Goal: Task Accomplishment & Management: Use online tool/utility

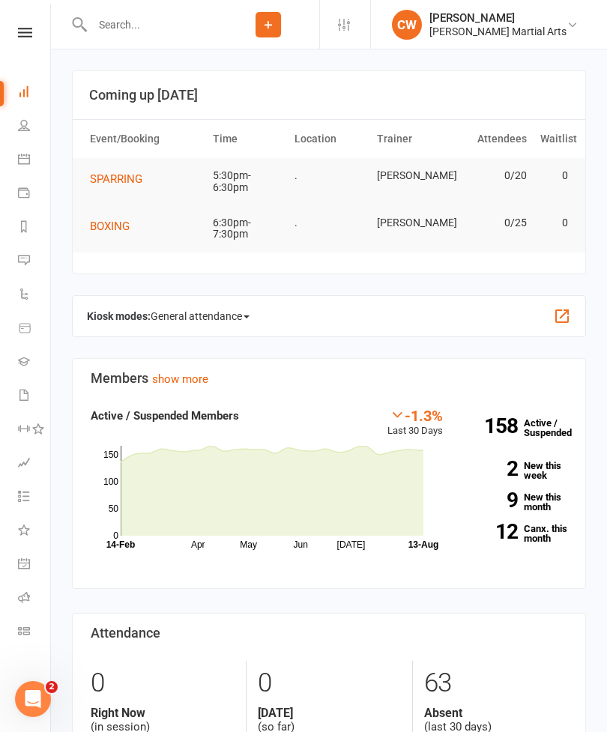
click at [106, 178] on span "SPARRING" at bounding box center [116, 178] width 52 height 13
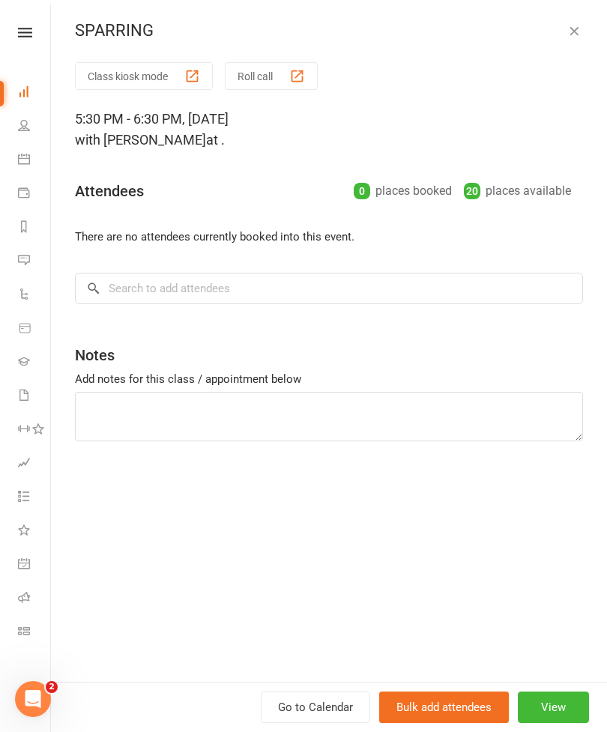
click at [132, 71] on button "Class kiosk mode" at bounding box center [144, 76] width 138 height 28
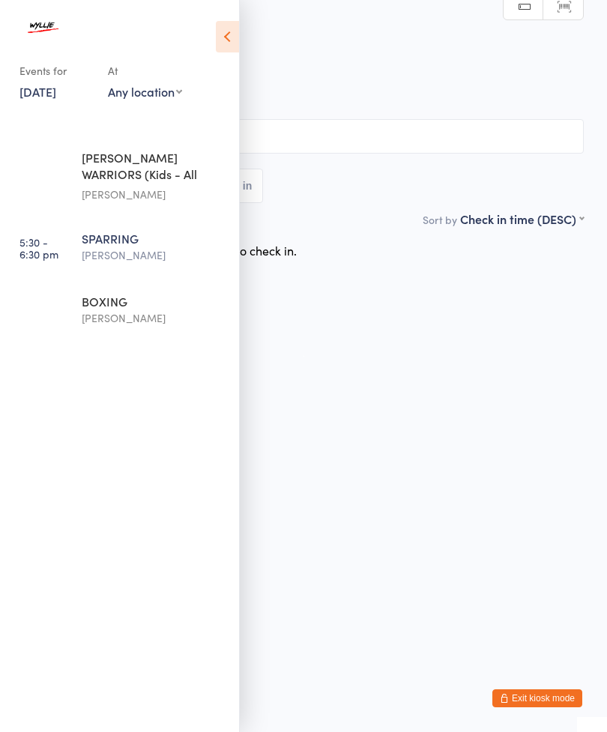
click at [235, 46] on icon at bounding box center [227, 36] width 23 height 31
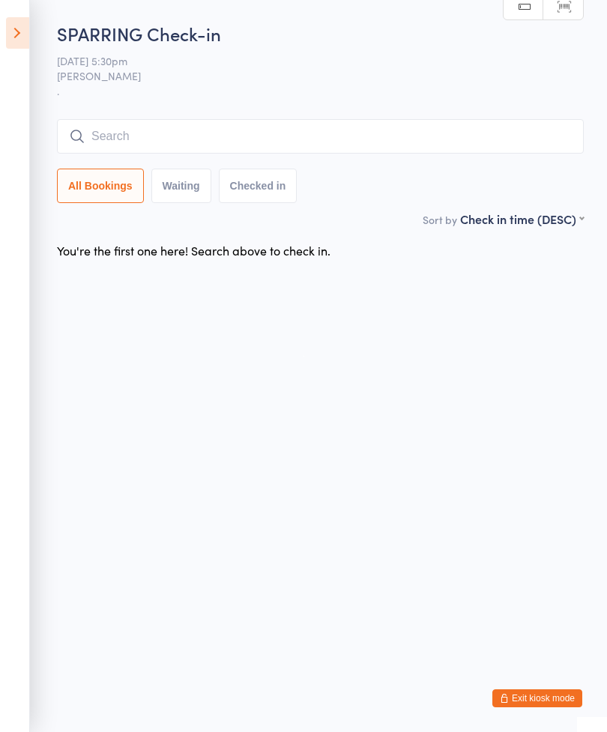
click at [314, 142] on input "search" at bounding box center [320, 136] width 527 height 34
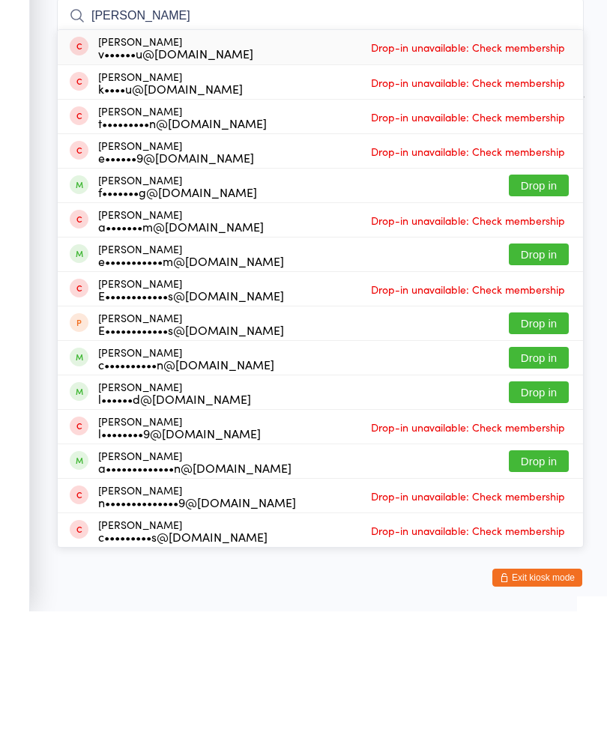
type input "[PERSON_NAME]"
click at [541, 364] on button "Drop in" at bounding box center [539, 375] width 60 height 22
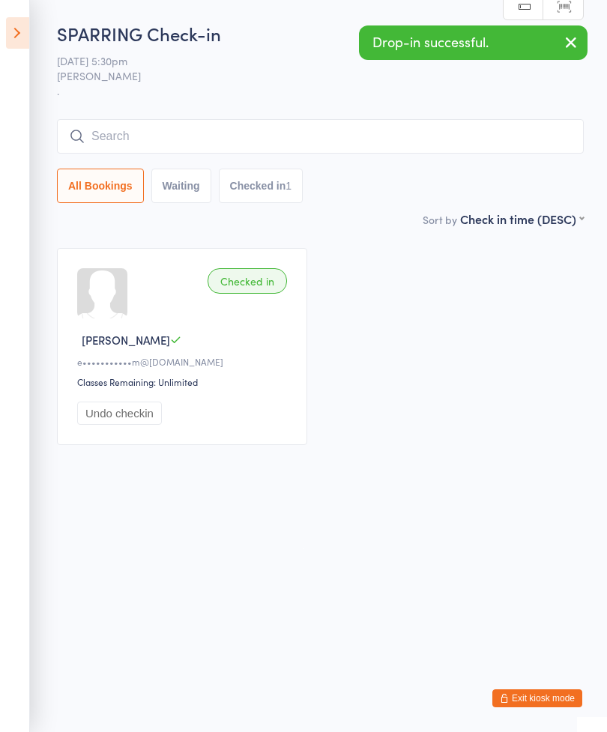
click at [417, 139] on input "search" at bounding box center [320, 136] width 527 height 34
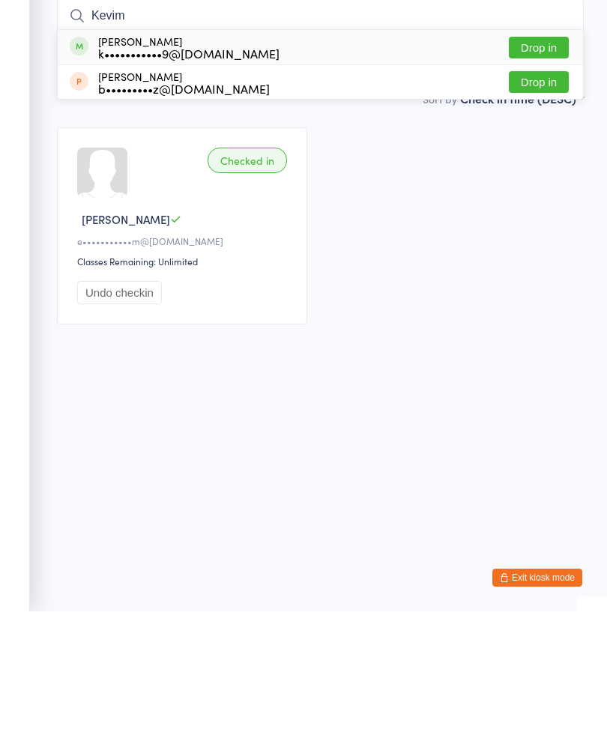
type input "Kevim"
click at [548, 157] on button "Drop in" at bounding box center [539, 168] width 60 height 22
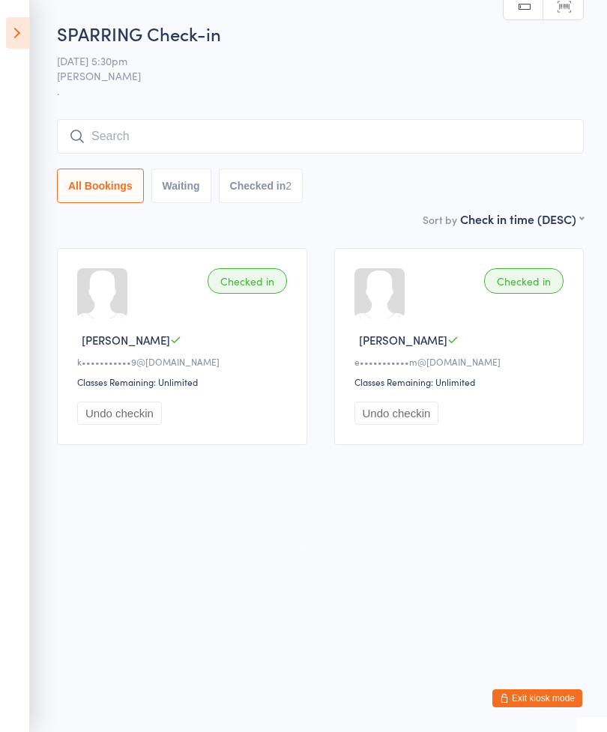
click at [401, 151] on input "search" at bounding box center [320, 136] width 527 height 34
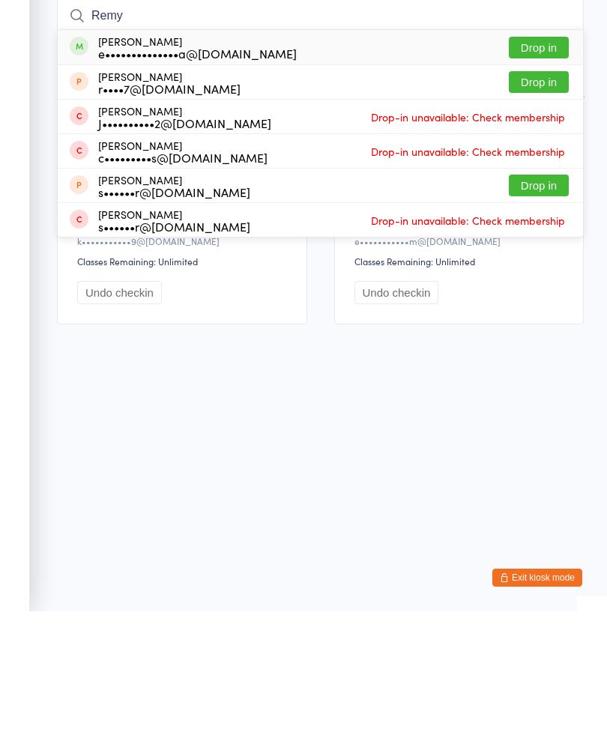
type input "Remy"
click at [551, 157] on button "Drop in" at bounding box center [539, 168] width 60 height 22
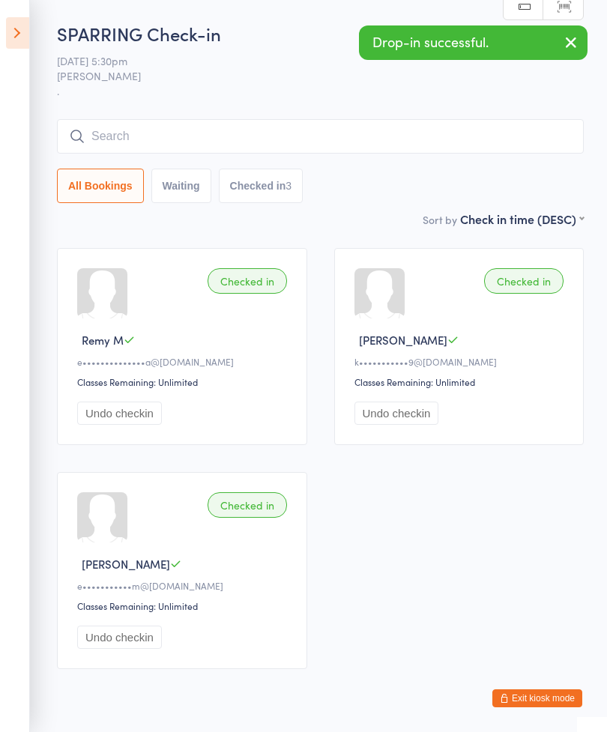
click at [117, 147] on input "search" at bounding box center [320, 136] width 527 height 34
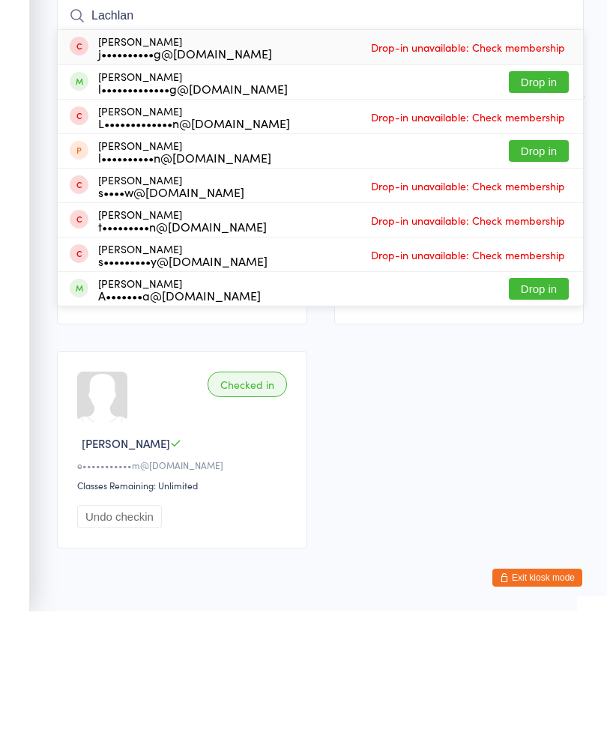
type input "Lachlan"
click at [556, 192] on button "Drop in" at bounding box center [539, 203] width 60 height 22
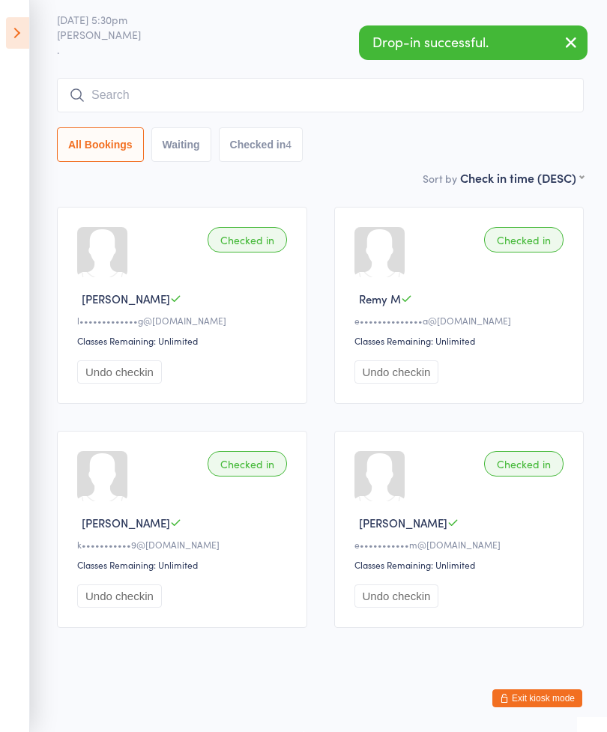
click at [154, 87] on input "search" at bounding box center [320, 95] width 527 height 34
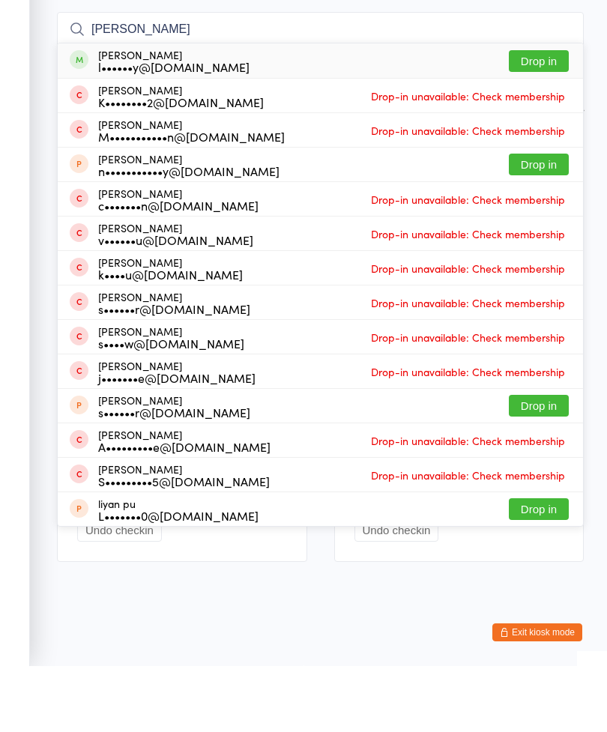
type input "[PERSON_NAME]"
click at [550, 116] on button "Drop in" at bounding box center [539, 127] width 60 height 22
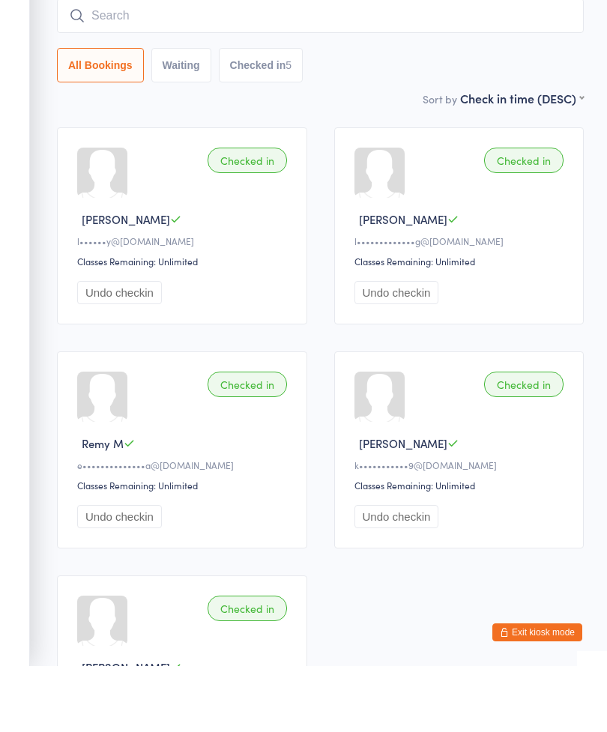
click at [128, 64] on input "search" at bounding box center [320, 81] width 527 height 34
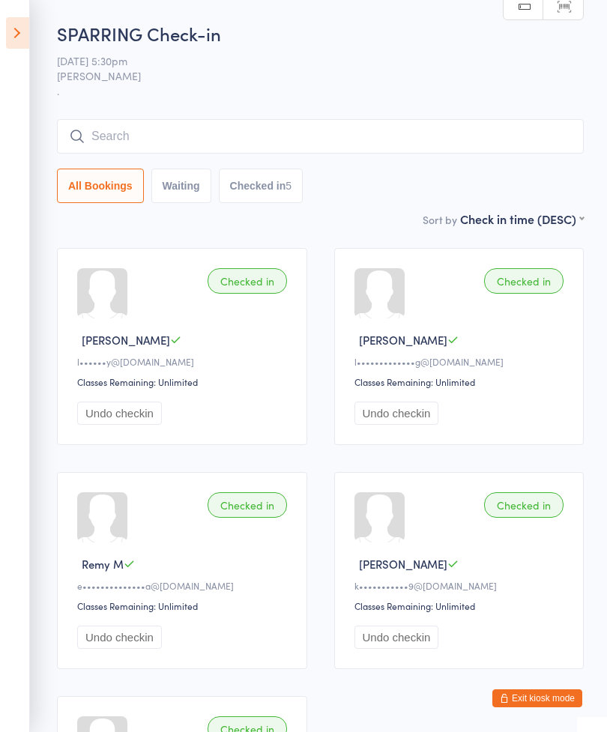
click at [256, 151] on input "search" at bounding box center [320, 136] width 527 height 34
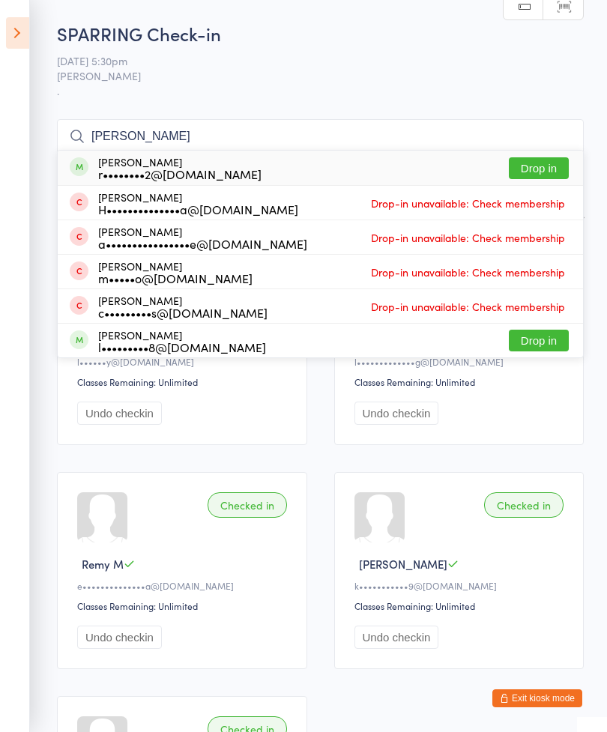
type input "[PERSON_NAME]"
click at [544, 166] on button "Drop in" at bounding box center [539, 168] width 60 height 22
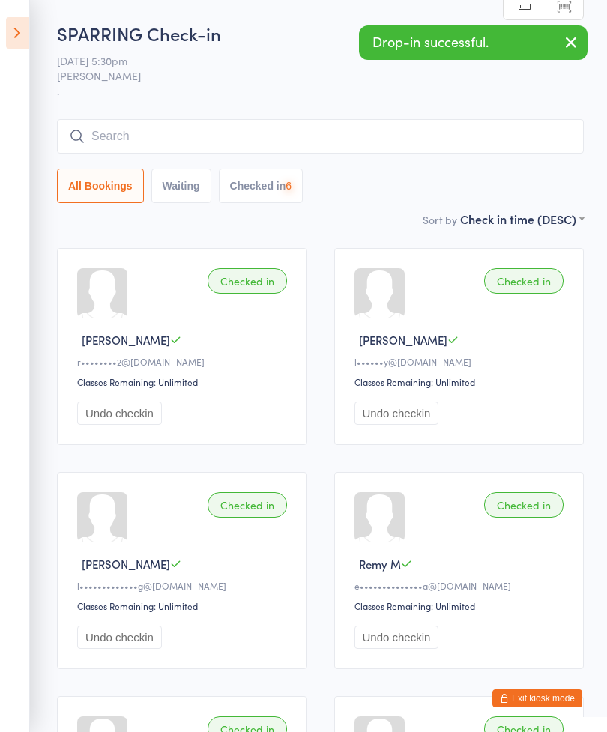
click at [22, 45] on icon at bounding box center [17, 32] width 23 height 31
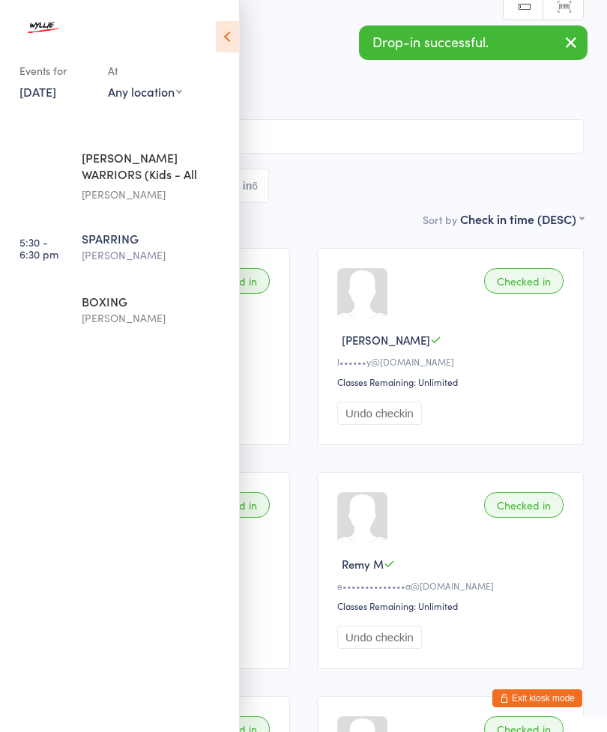
click at [202, 29] on div at bounding box center [112, 31] width 186 height 30
click at [235, 33] on icon at bounding box center [227, 36] width 23 height 31
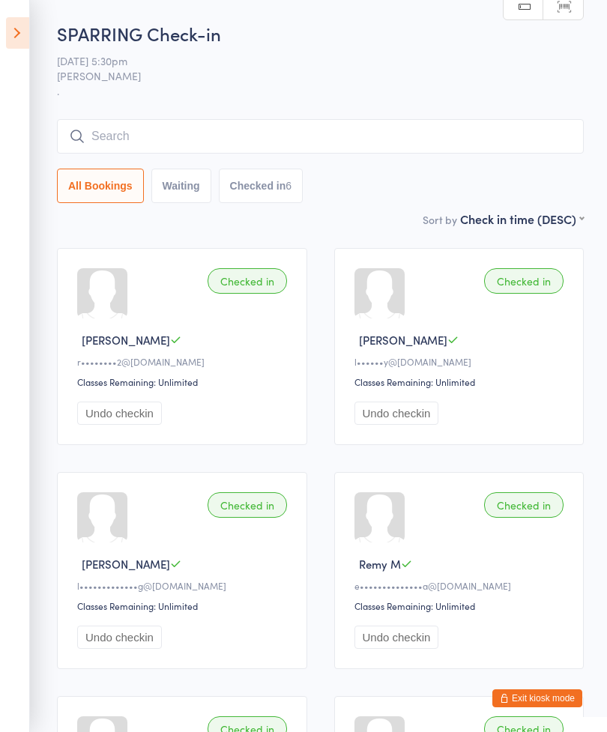
click at [9, 32] on icon at bounding box center [17, 32] width 23 height 31
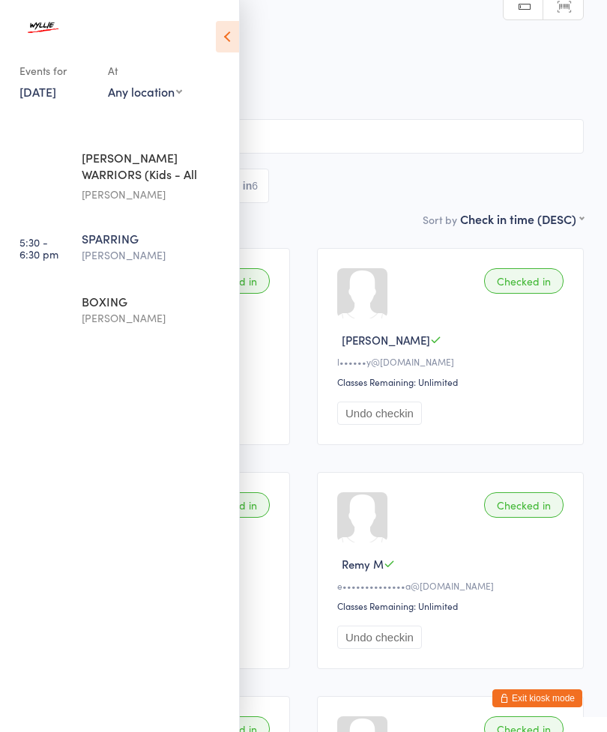
click at [154, 306] on div "BOXING" at bounding box center [154, 301] width 145 height 16
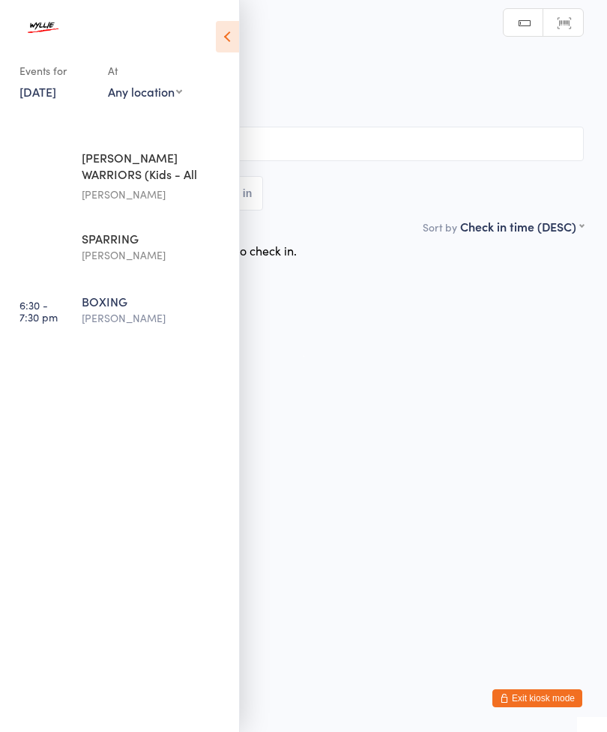
click at [234, 39] on icon at bounding box center [227, 36] width 23 height 31
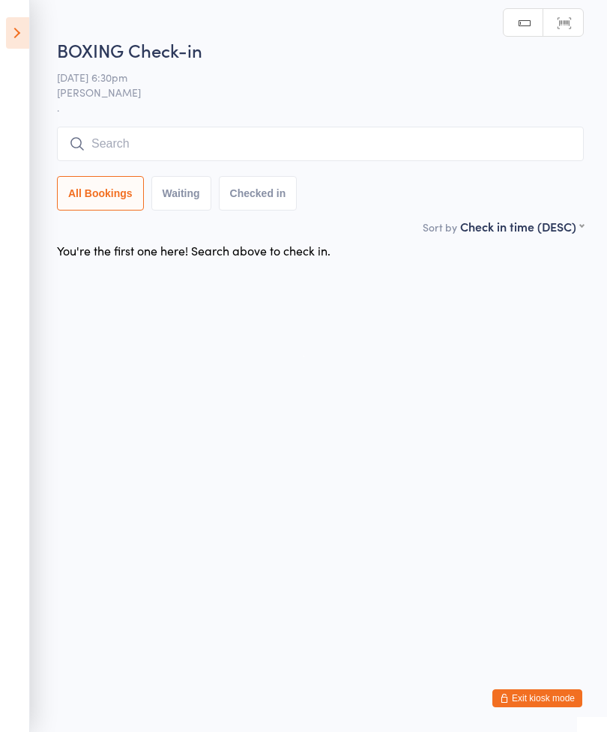
click at [378, 152] on input "search" at bounding box center [320, 144] width 527 height 34
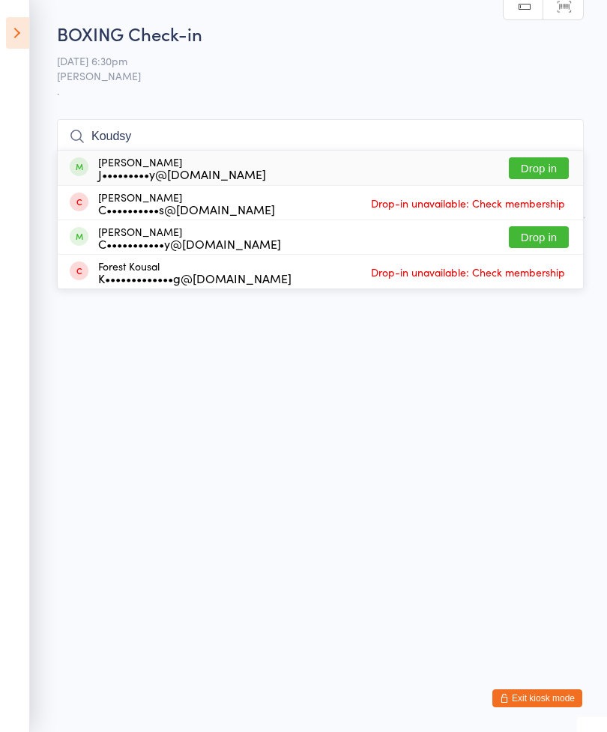
type input "Koudsy"
click at [522, 175] on button "Drop in" at bounding box center [539, 168] width 60 height 22
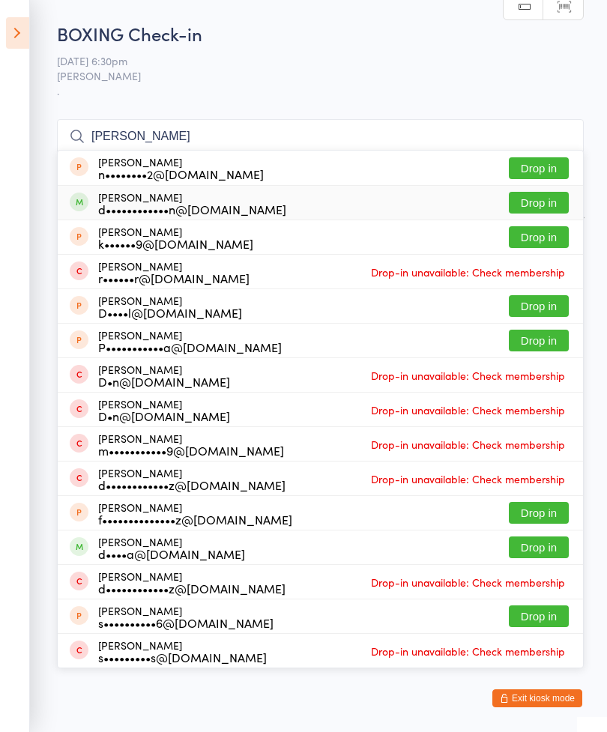
type input "[PERSON_NAME]"
click at [548, 198] on button "Drop in" at bounding box center [539, 203] width 60 height 22
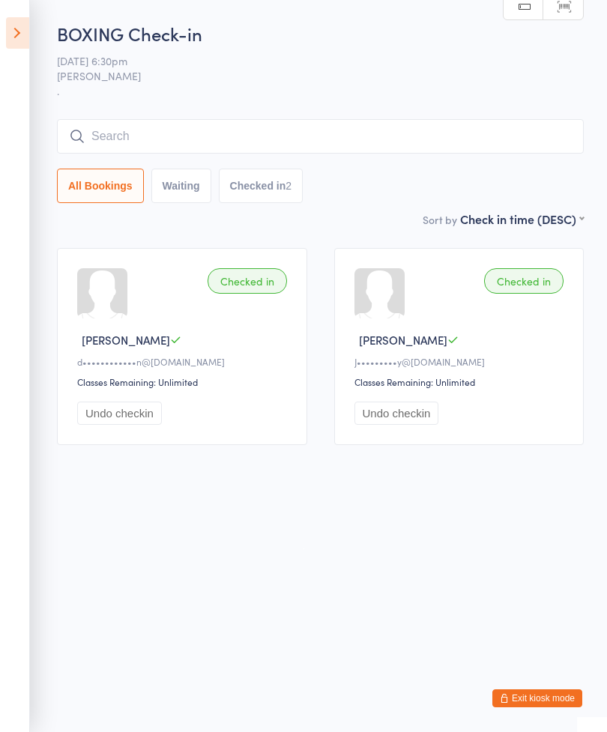
click at [305, 113] on div "BOXING Check-in [DATE] 6:30pm [PERSON_NAME] . Manual search Scanner input All B…" at bounding box center [320, 116] width 527 height 190
click at [333, 127] on input "search" at bounding box center [320, 136] width 527 height 34
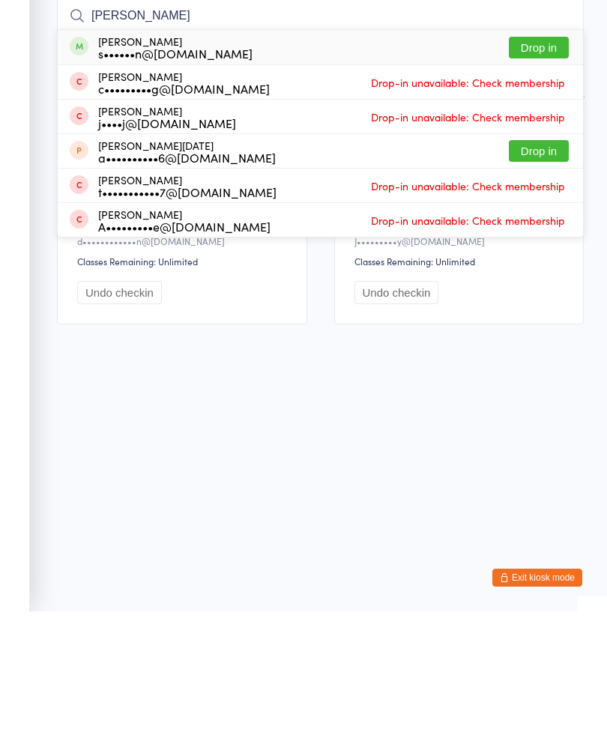
type input "[PERSON_NAME]"
click at [534, 157] on button "Drop in" at bounding box center [539, 168] width 60 height 22
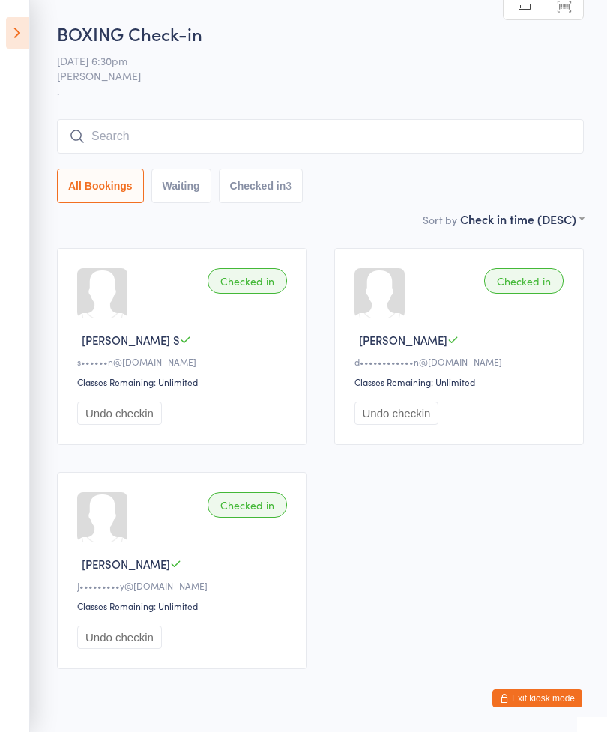
click at [428, 136] on input "search" at bounding box center [320, 136] width 527 height 34
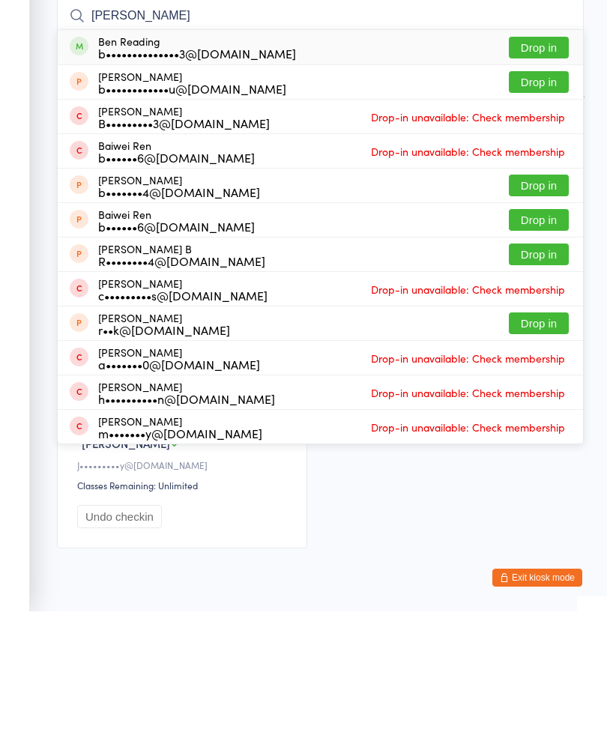
type input "[PERSON_NAME]"
click at [548, 157] on button "Drop in" at bounding box center [539, 168] width 60 height 22
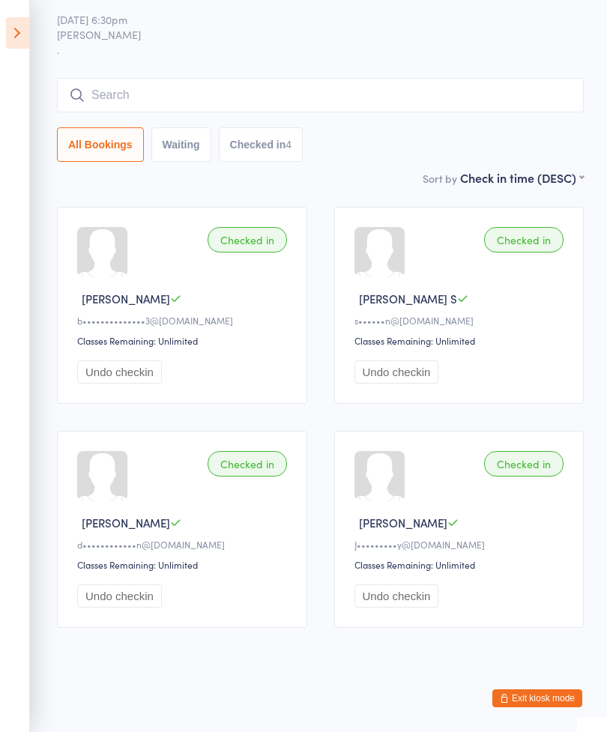
click at [164, 91] on input "search" at bounding box center [320, 95] width 527 height 34
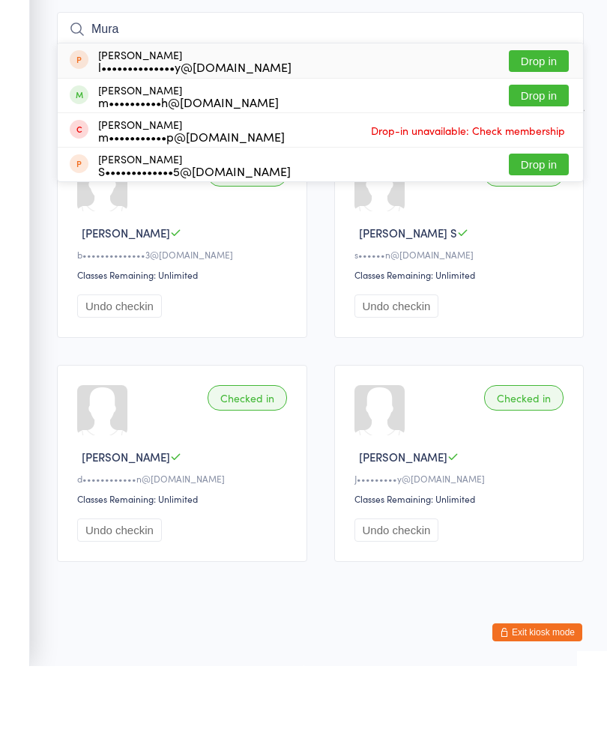
type input "Mura"
click at [537, 151] on button "Drop in" at bounding box center [539, 162] width 60 height 22
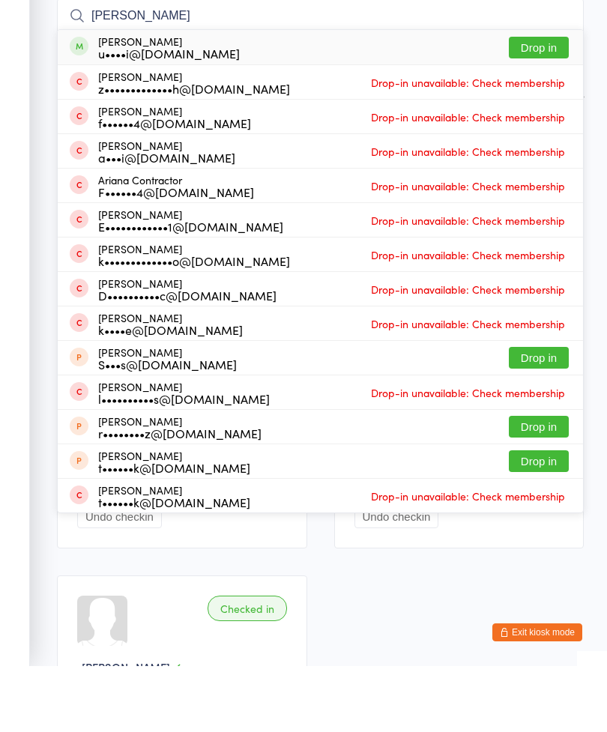
type input "[PERSON_NAME]"
click at [536, 103] on button "Drop in" at bounding box center [539, 114] width 60 height 22
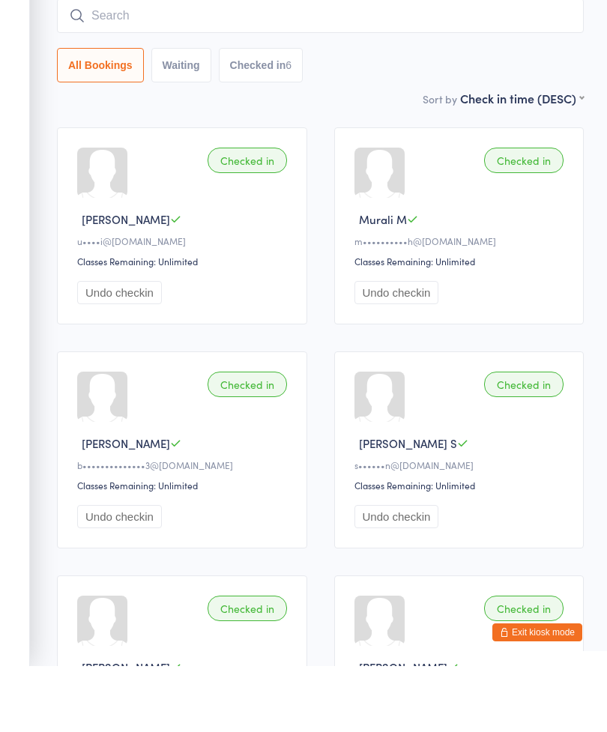
type input ","
